Goal: Task Accomplishment & Management: Complete application form

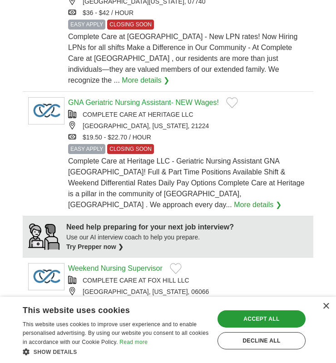
scroll to position [681, 0]
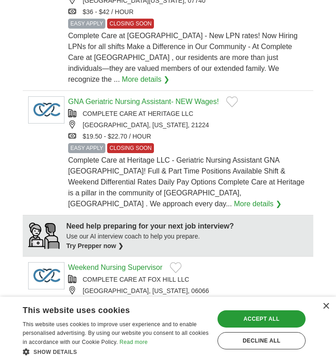
click at [271, 198] on link "More details ❯" at bounding box center [258, 203] width 48 height 11
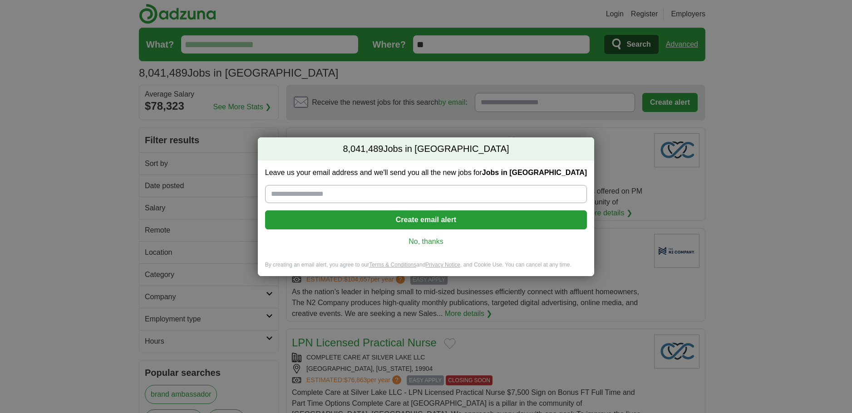
click at [295, 192] on input "Leave us your email address and we'll send you all the new jobs for Jobs in US" at bounding box center [426, 194] width 322 height 18
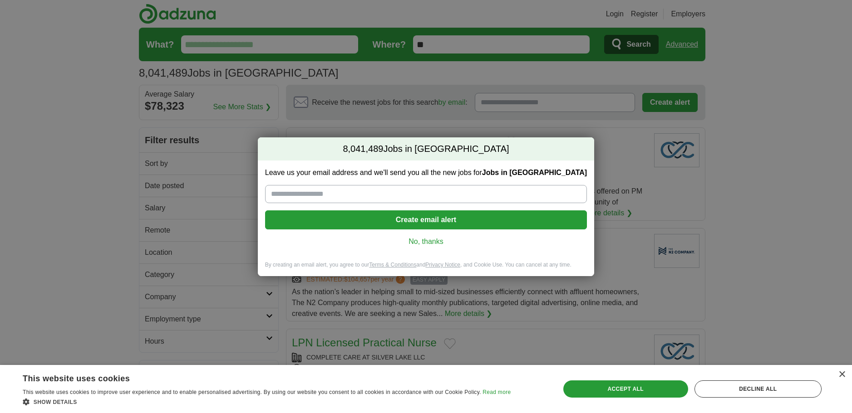
type input "*"
click at [274, 194] on input "**********" at bounding box center [426, 194] width 322 height 18
type input "**********"
click at [409, 218] on button "Create email alert" at bounding box center [426, 220] width 322 height 19
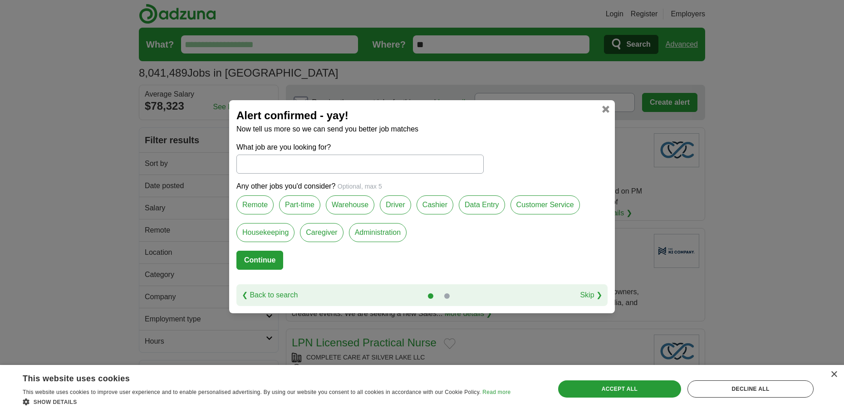
click at [251, 165] on input "What job are you looking for?" at bounding box center [359, 164] width 247 height 19
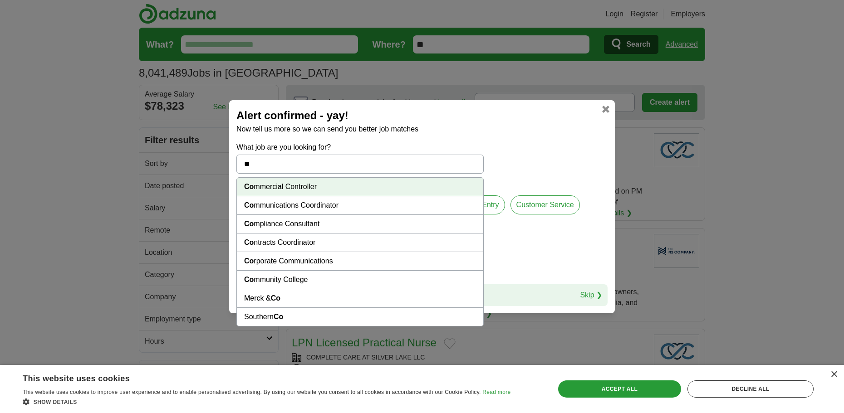
type input "*"
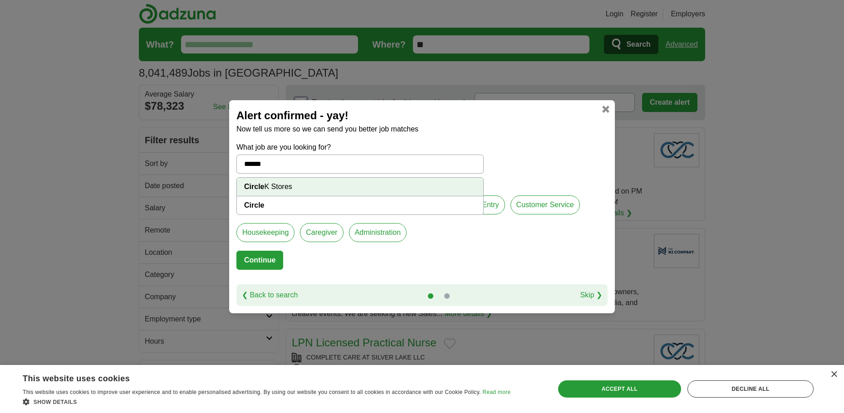
click at [299, 188] on li "Circle K Stores" at bounding box center [360, 187] width 246 height 19
type input "**********"
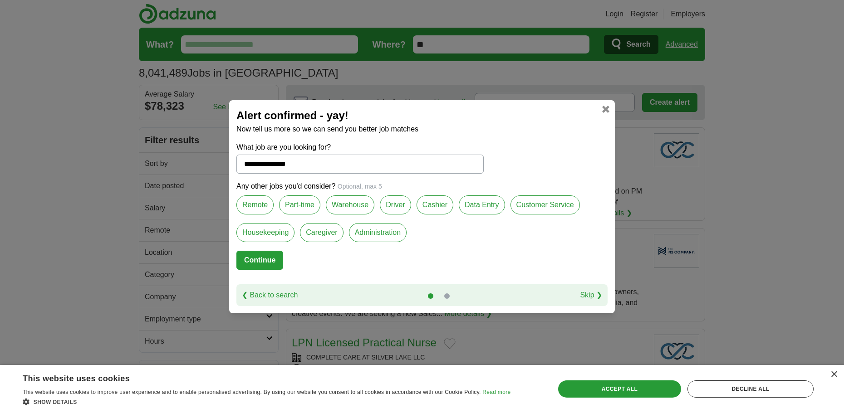
click at [436, 206] on label "Cashier" at bounding box center [434, 205] width 37 height 19
click at [556, 205] on label "Customer Service" at bounding box center [544, 205] width 69 height 19
click at [256, 203] on label "Remote" at bounding box center [254, 205] width 37 height 19
click at [259, 232] on label "Housekeeping" at bounding box center [265, 232] width 58 height 19
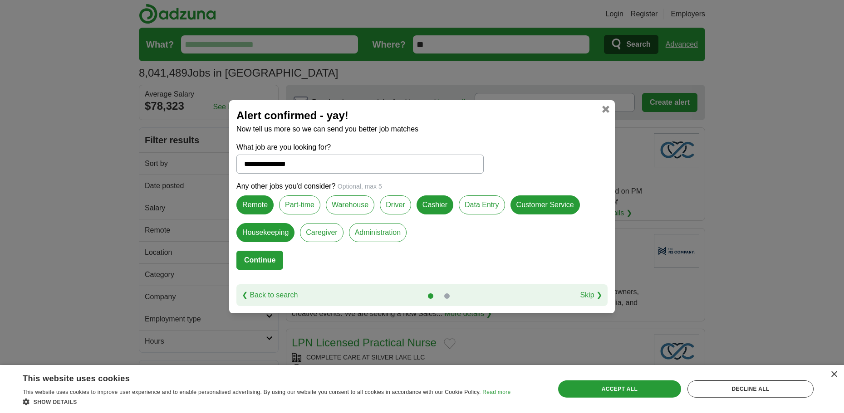
click at [328, 233] on label "Caregiver" at bounding box center [321, 232] width 43 height 19
click at [355, 203] on label "Warehouse" at bounding box center [350, 205] width 49 height 19
click at [535, 205] on label "Customer Service" at bounding box center [544, 205] width 69 height 19
click at [261, 258] on button "Continue" at bounding box center [259, 260] width 47 height 19
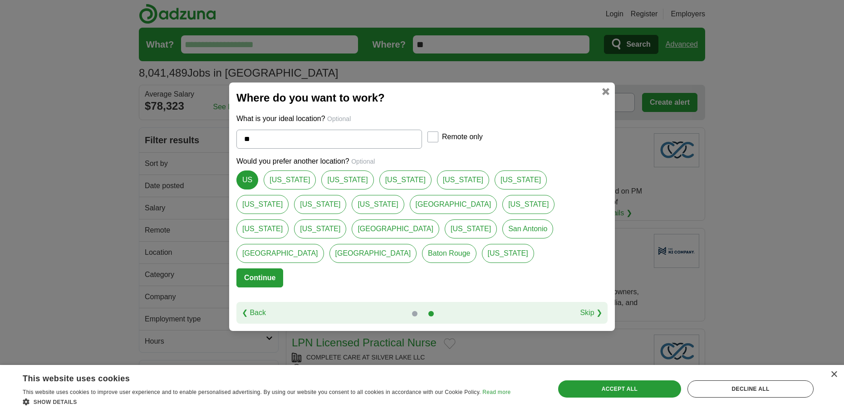
click at [495, 189] on link "[US_STATE]" at bounding box center [521, 180] width 52 height 19
type input "*******"
select select "*"
click at [280, 190] on link "[US_STATE]" at bounding box center [290, 180] width 52 height 19
type input "*****"
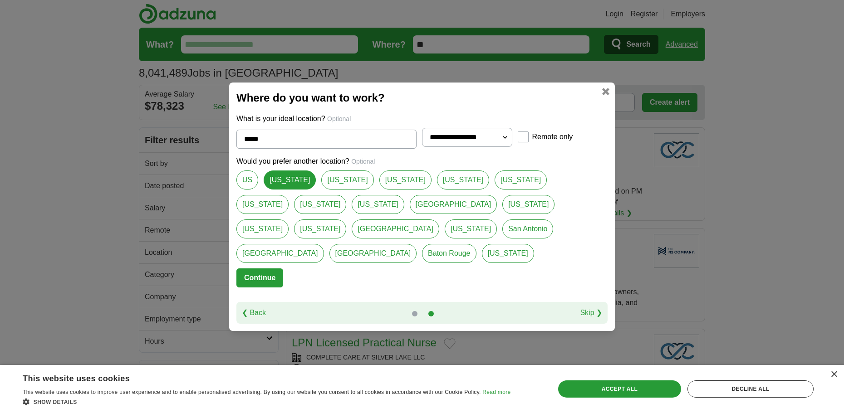
click at [257, 269] on button "Continue" at bounding box center [259, 278] width 47 height 19
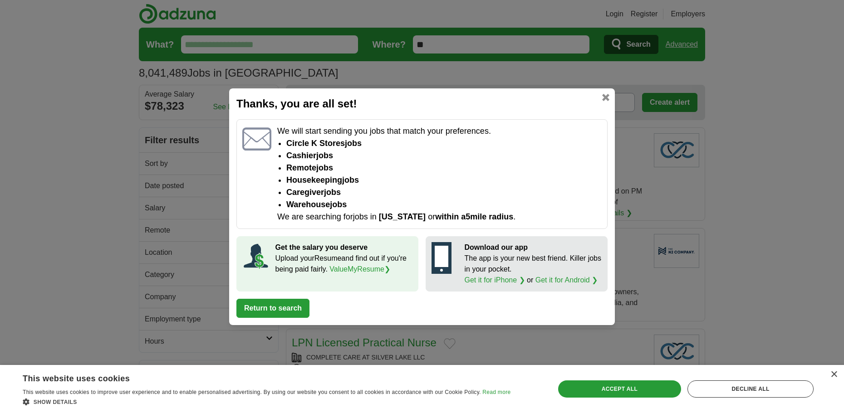
click at [275, 307] on button "Return to search" at bounding box center [272, 308] width 73 height 19
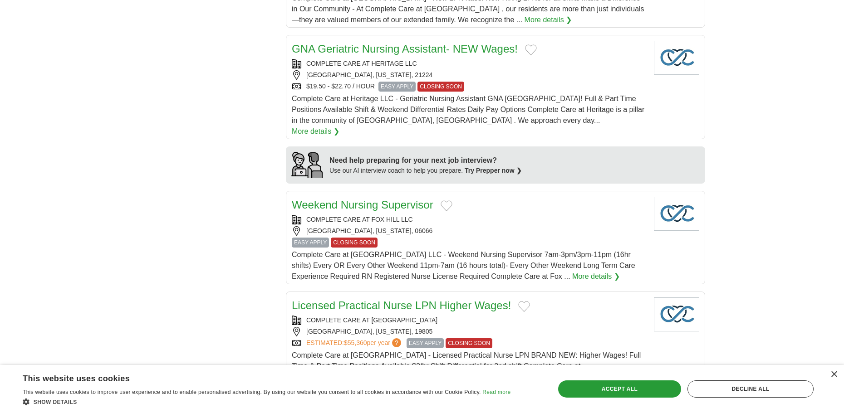
scroll to position [681, 0]
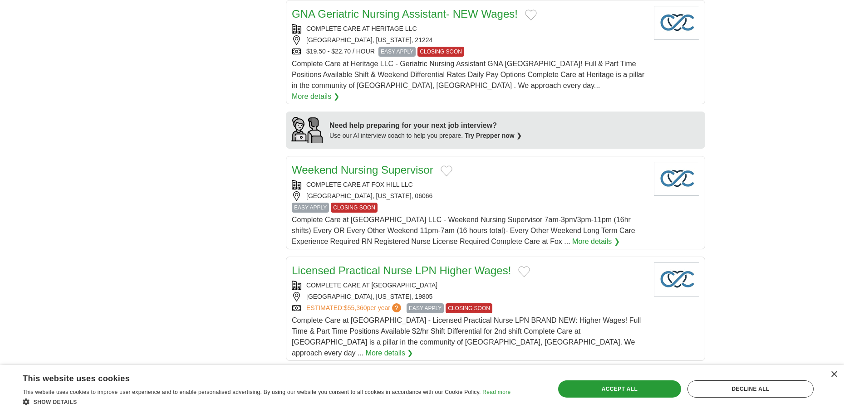
click at [572, 236] on link "More details ❯" at bounding box center [596, 241] width 48 height 11
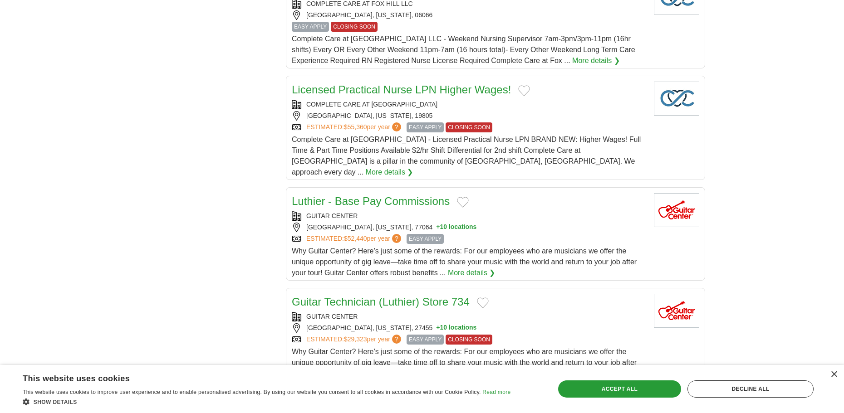
scroll to position [862, 0]
click at [469, 267] on link "More details ❯" at bounding box center [472, 272] width 48 height 11
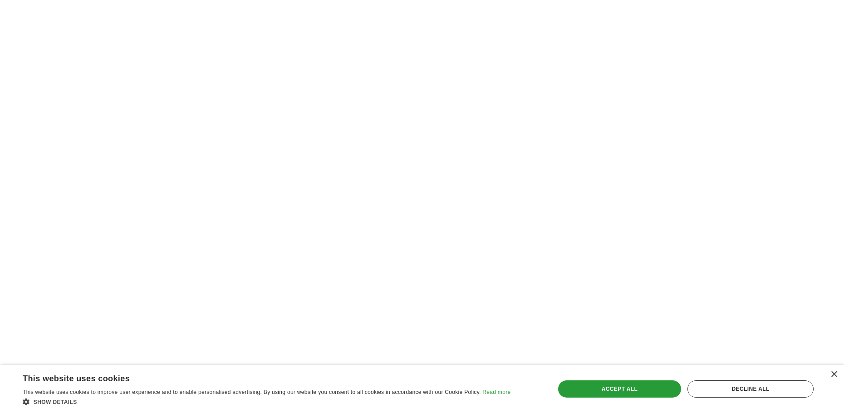
scroll to position [1270, 0]
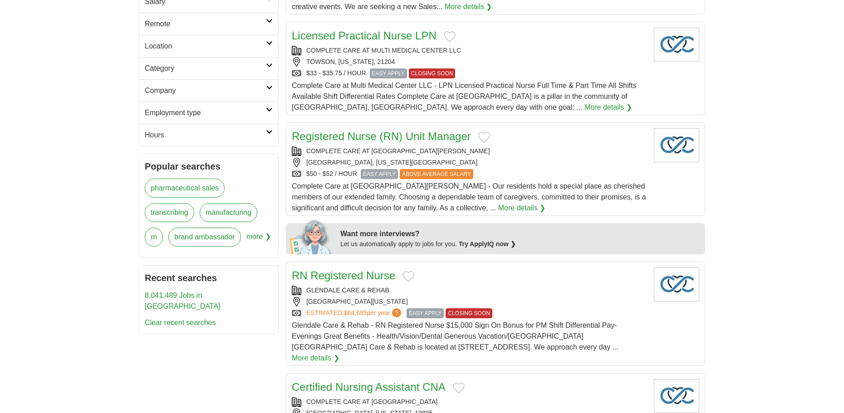
scroll to position [227, 0]
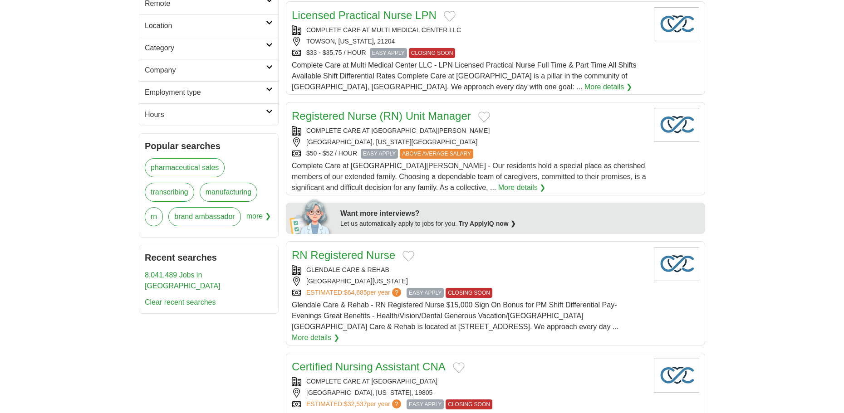
click at [498, 186] on link "More details ❯" at bounding box center [522, 187] width 48 height 11
click at [170, 194] on link "transcribing" at bounding box center [169, 192] width 49 height 19
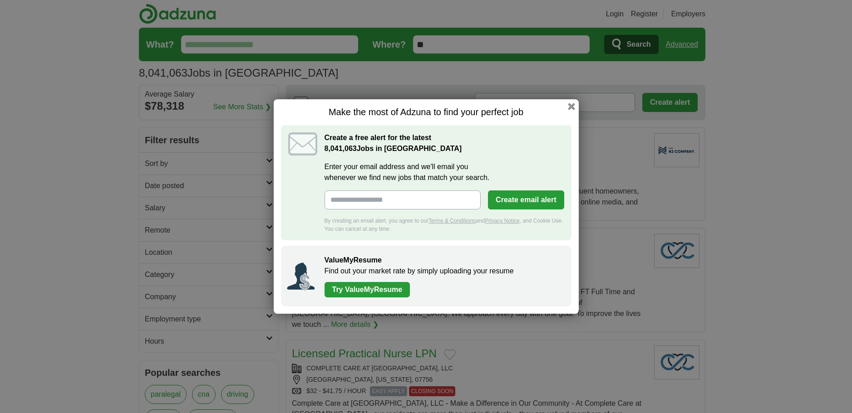
click at [341, 201] on input "Enter your email address and we'll email you whenever we find new jobs that mat…" at bounding box center [402, 200] width 157 height 19
type input "**********"
click at [529, 201] on button "Create email alert" at bounding box center [526, 200] width 76 height 19
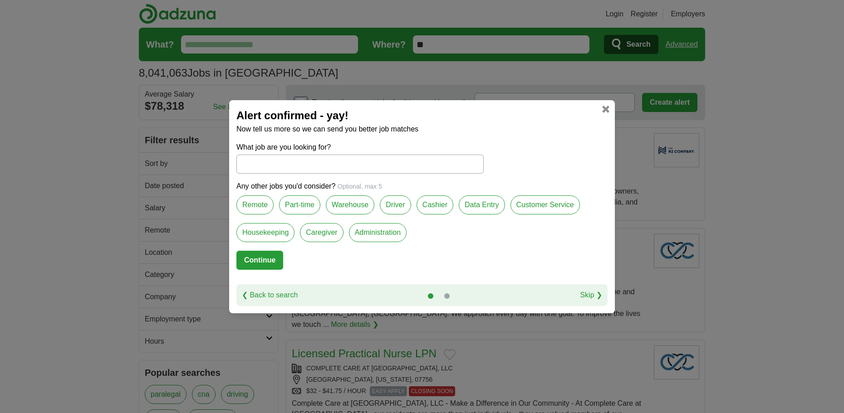
click at [303, 207] on label "Part-time" at bounding box center [299, 205] width 41 height 19
click at [274, 228] on label "Housekeeping" at bounding box center [265, 232] width 58 height 19
click at [324, 229] on label "Caregiver" at bounding box center [321, 232] width 43 height 19
click at [428, 205] on label "Cashier" at bounding box center [434, 205] width 37 height 19
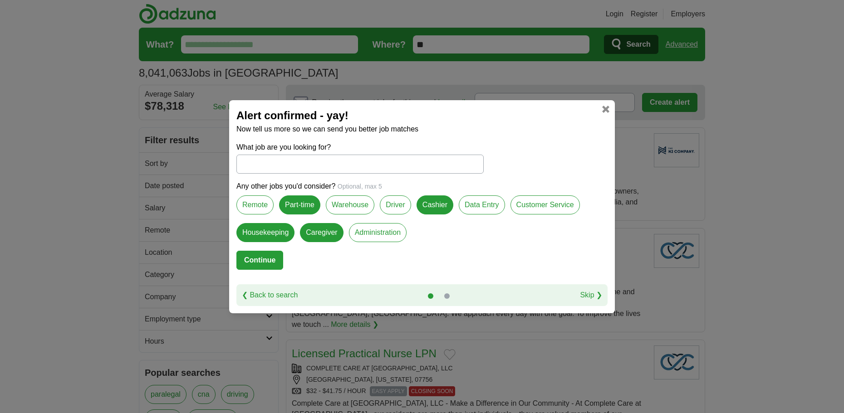
click at [260, 167] on input "What job are you looking for?" at bounding box center [359, 164] width 247 height 19
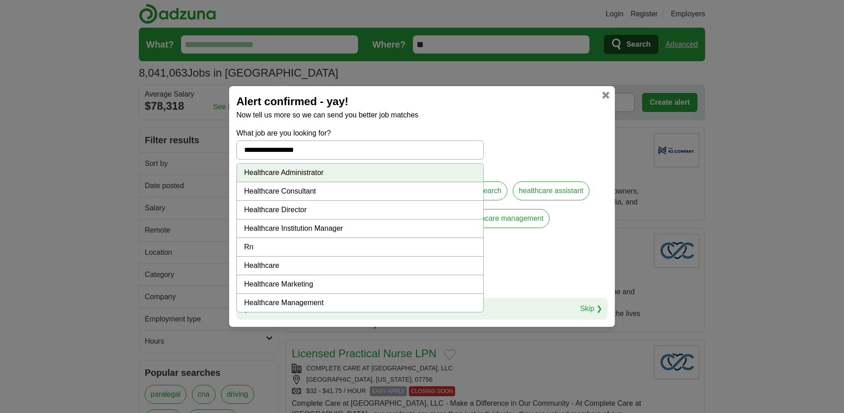
type input "**********"
click at [546, 131] on form "**********" at bounding box center [421, 213] width 371 height 170
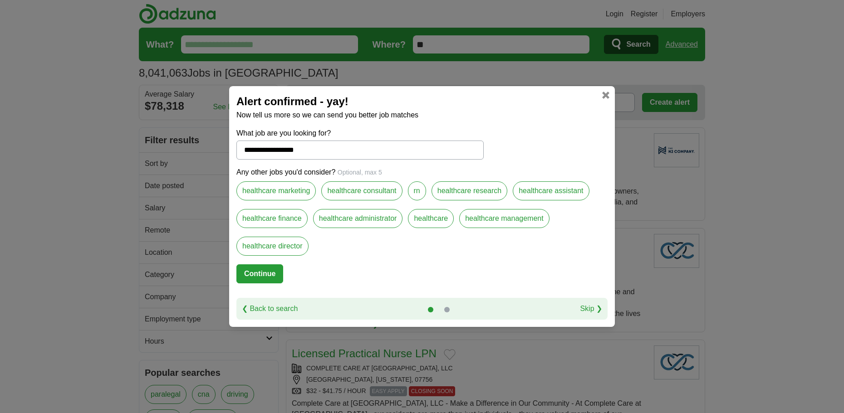
click at [416, 190] on label "rn" at bounding box center [417, 190] width 18 height 19
click at [435, 220] on label "healthcare" at bounding box center [431, 218] width 46 height 19
click at [260, 272] on button "Continue" at bounding box center [259, 274] width 47 height 19
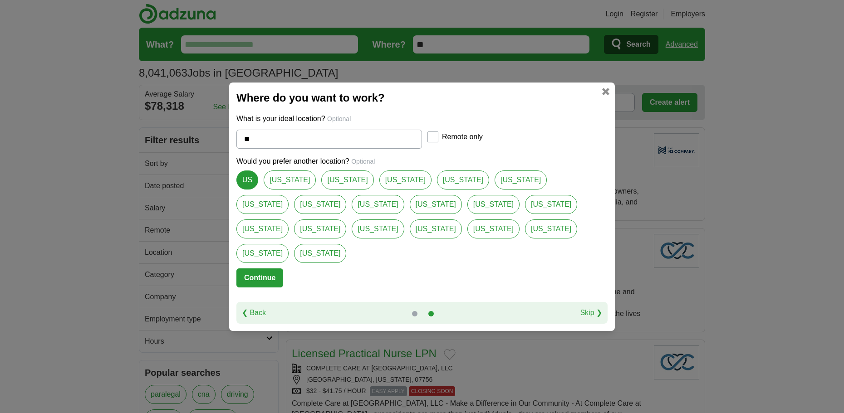
click at [379, 190] on link "[US_STATE]" at bounding box center [405, 180] width 52 height 19
type input "**********"
select select "*"
click at [437, 190] on link "[US_STATE]" at bounding box center [463, 180] width 52 height 19
click at [384, 190] on link "[US_STATE]" at bounding box center [405, 180] width 52 height 19
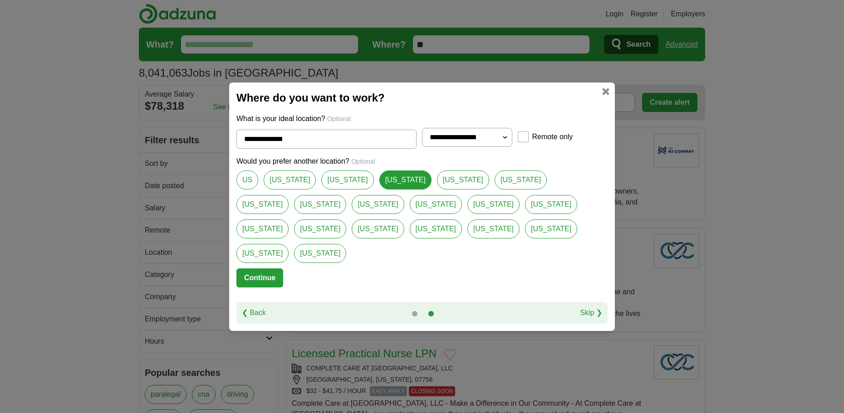
click at [437, 190] on link "[US_STATE]" at bounding box center [463, 180] width 52 height 19
click at [381, 190] on link "[US_STATE]" at bounding box center [405, 180] width 52 height 19
type input "**********"
click at [265, 269] on button "Continue" at bounding box center [259, 278] width 47 height 19
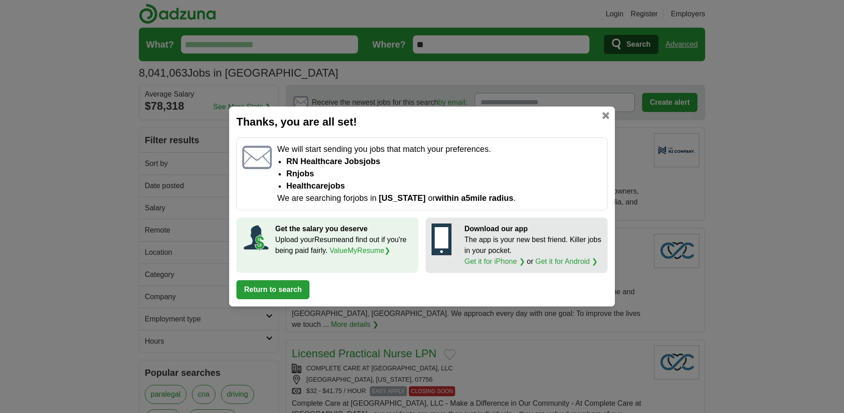
click at [266, 286] on button "Return to search" at bounding box center [272, 289] width 73 height 19
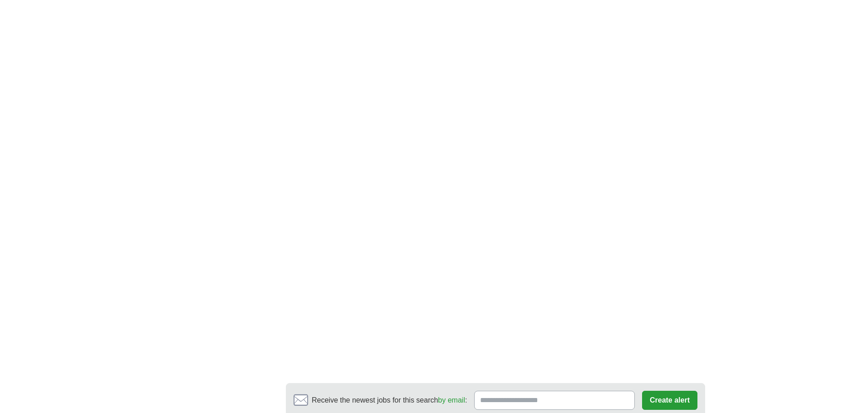
scroll to position [1406, 0]
